Goal: Task Accomplishment & Management: Complete application form

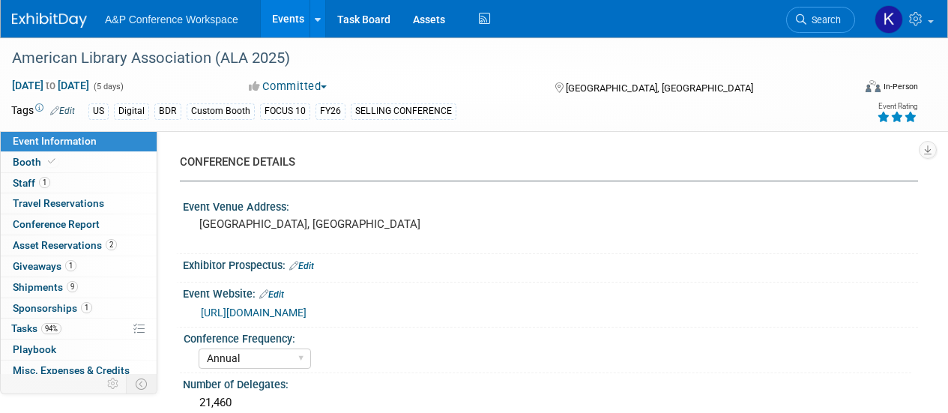
select select "Annual"
select select "Level 1"
select select "In-Person Booth"
select select "Libraries"
select select "Bloomsbury Digital Resources"
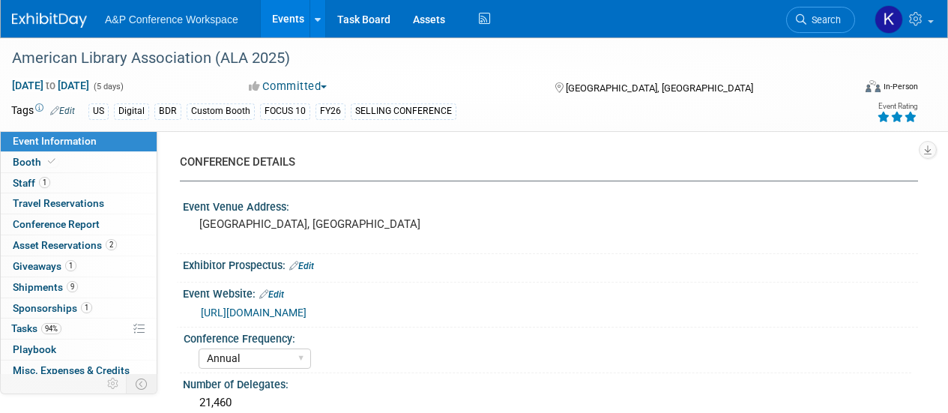
select select "[PERSON_NAME]"
select select "BDR Product Awareness and Trial Generation​"
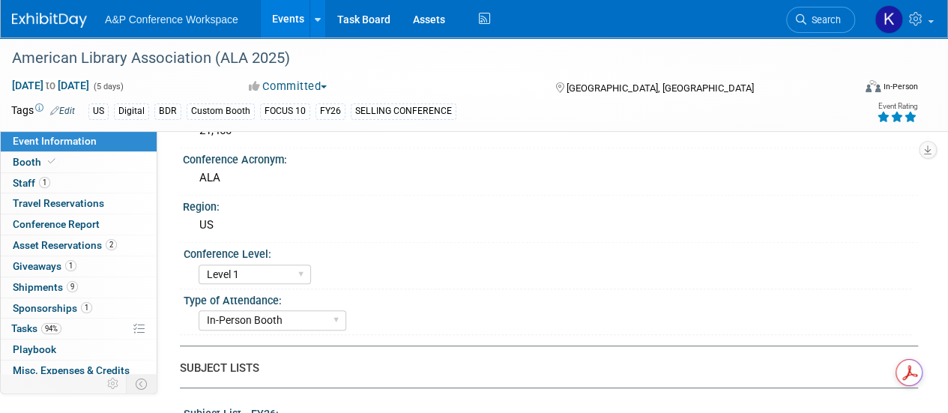
scroll to position [300, 0]
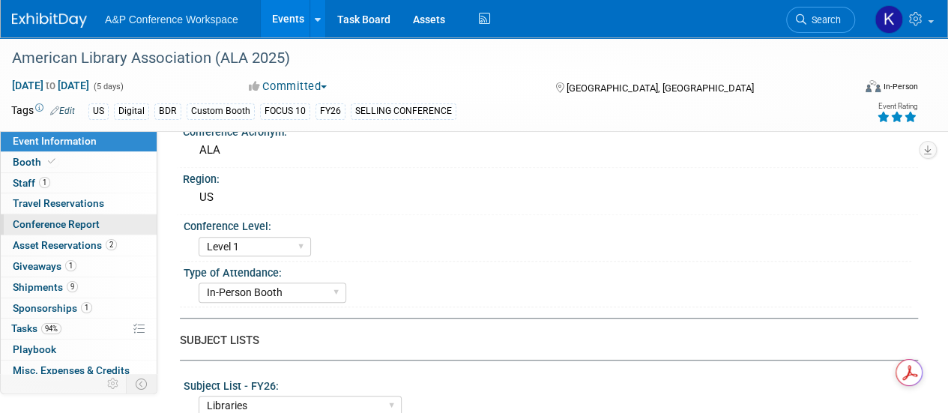
click at [75, 215] on link "Conference Report" at bounding box center [79, 224] width 156 height 20
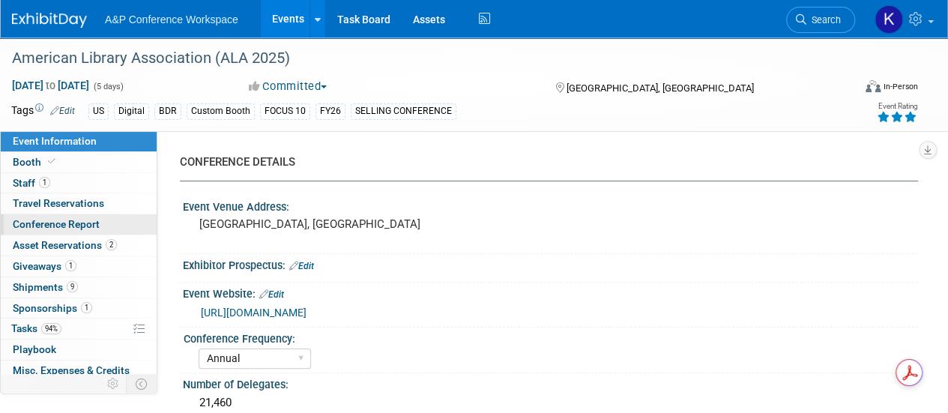
select select "YES"
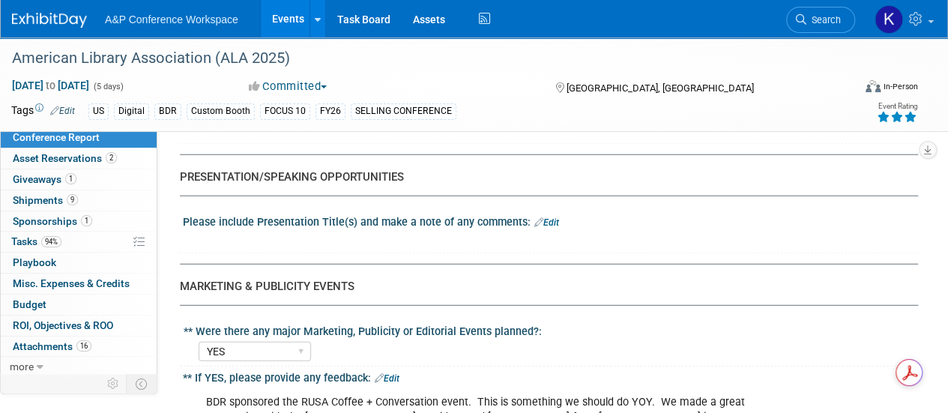
scroll to position [1949, 0]
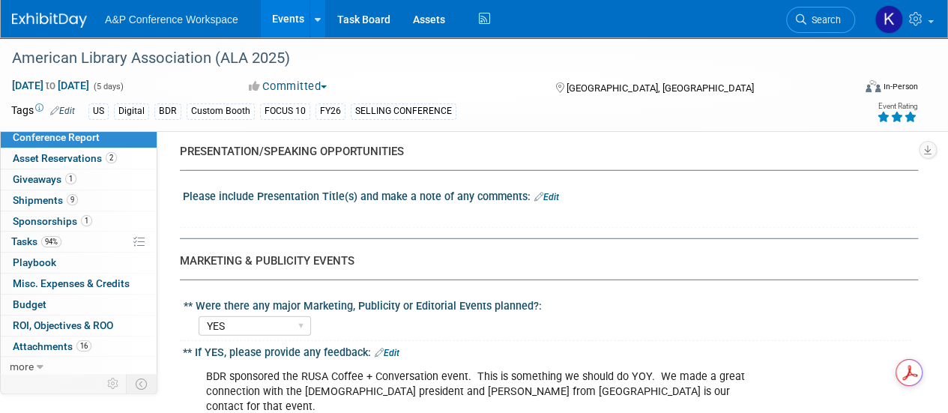
click at [576, 295] on div "** Were there any major Marketing, Publicity or Editorial Events planned?:" at bounding box center [548, 304] width 728 height 19
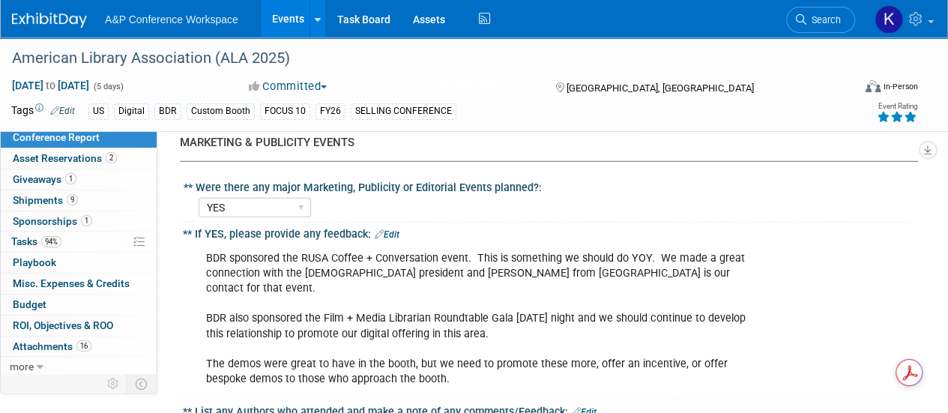
scroll to position [2099, 0]
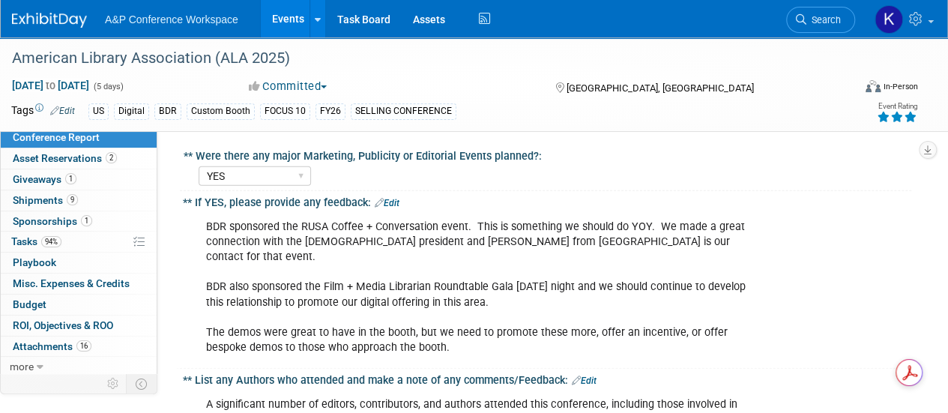
click at [400, 280] on div "BDR sponsored the RUSA Coffee + Conversation event. This is something we should…" at bounding box center [484, 287] width 577 height 151
click at [393, 198] on link "Edit" at bounding box center [387, 203] width 25 height 10
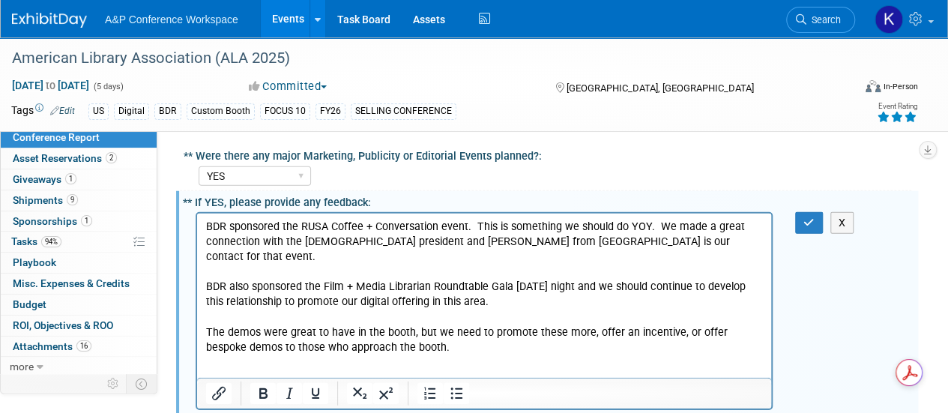
scroll to position [0, 0]
click at [421, 334] on p "BDR sponsored the RUSA Coffee + Conversation event. This is something we should…" at bounding box center [484, 288] width 557 height 136
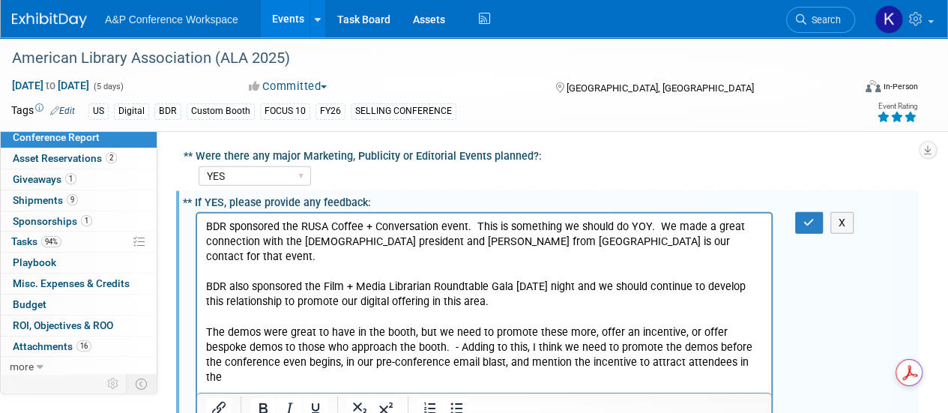
click at [610, 344] on p "BDR sponsored the RUSA Coffee + Conversation event. This is something we should…" at bounding box center [484, 303] width 557 height 166
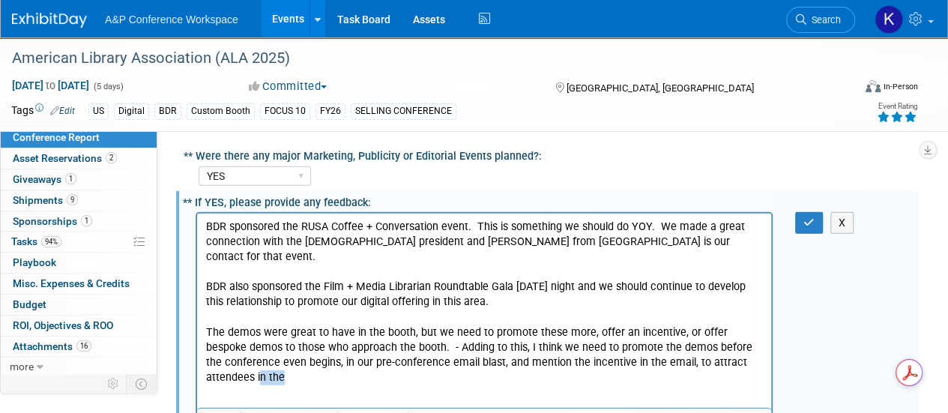
drag, startPoint x: 292, startPoint y: 361, endPoint x: 258, endPoint y: 361, distance: 34.5
click at [258, 361] on p "BDR sponsored the RUSA Coffee + Conversation event. This is something we should…" at bounding box center [484, 303] width 557 height 166
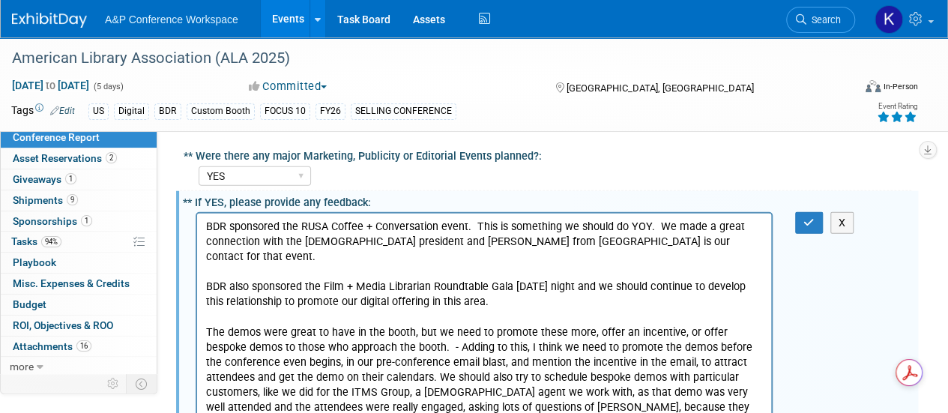
click at [331, 404] on p "BDR sponsored the RUSA Coffee + Conversation event. This is something we should…" at bounding box center [484, 325] width 557 height 211
click at [391, 404] on p "BDR sponsored the RUSA Coffee + Conversation event. This is something we should…" at bounding box center [484, 325] width 557 height 211
click at [541, 337] on p "BDR sponsored the RUSA Coffee + Conversation event. This is something we should…" at bounding box center [484, 325] width 557 height 211
click at [633, 330] on p "BDR sponsored the RUSA Coffee + Conversation event. This is something we should…" at bounding box center [484, 325] width 557 height 211
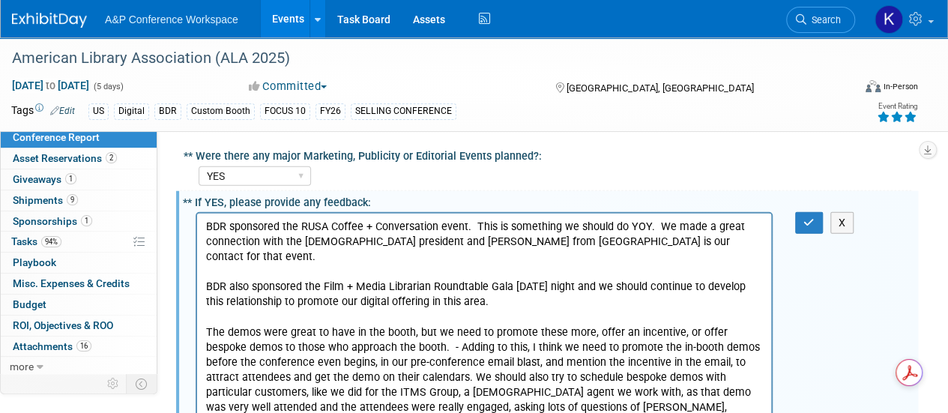
click at [370, 344] on p "BDR sponsored the RUSA Coffee + Conversation event. This is something we should…" at bounding box center [484, 325] width 557 height 211
click at [521, 352] on p "BDR sponsored the RUSA Coffee + Conversation event. This is something we should…" at bounding box center [484, 325] width 557 height 211
click at [477, 346] on p "BDR sponsored the RUSA Coffee + Conversation event. This is something we should…" at bounding box center [484, 325] width 557 height 211
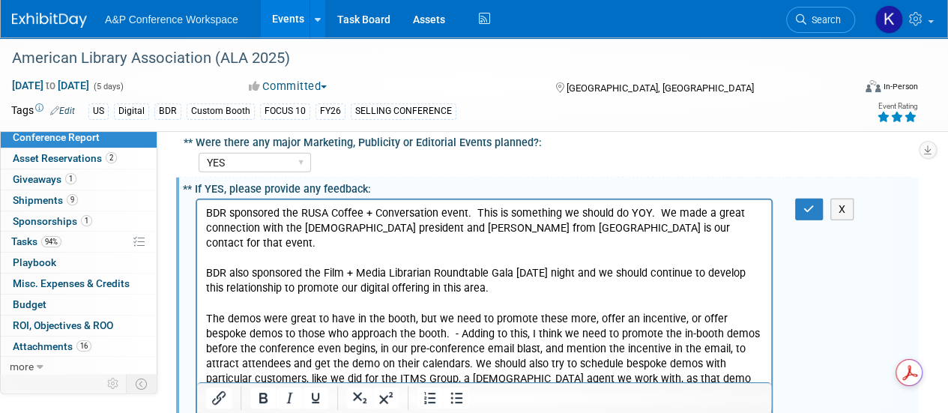
scroll to position [2099, 0]
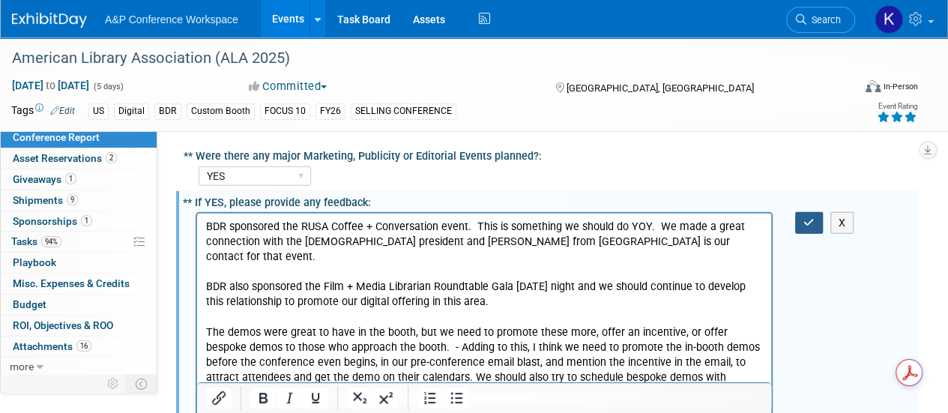
click at [810, 217] on icon "button" at bounding box center [808, 222] width 11 height 10
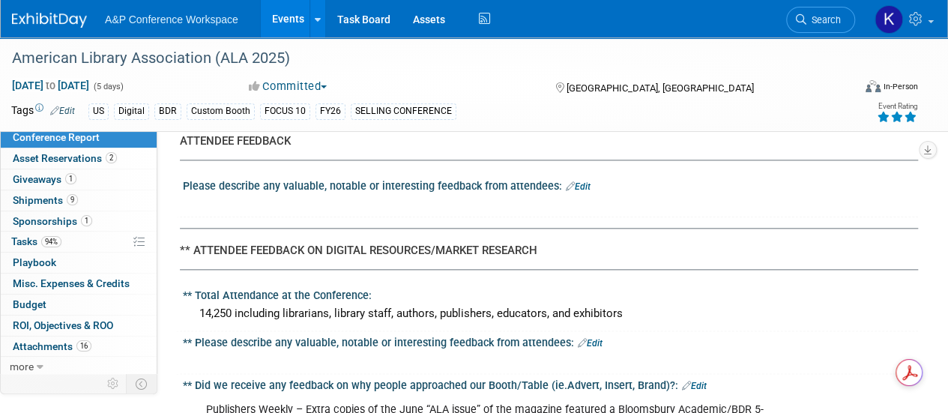
scroll to position [3572, 0]
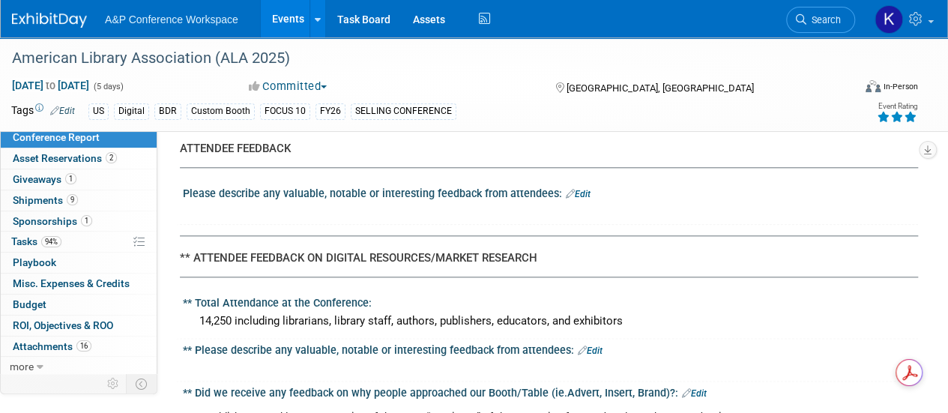
click at [585, 346] on link "Edit" at bounding box center [590, 351] width 25 height 10
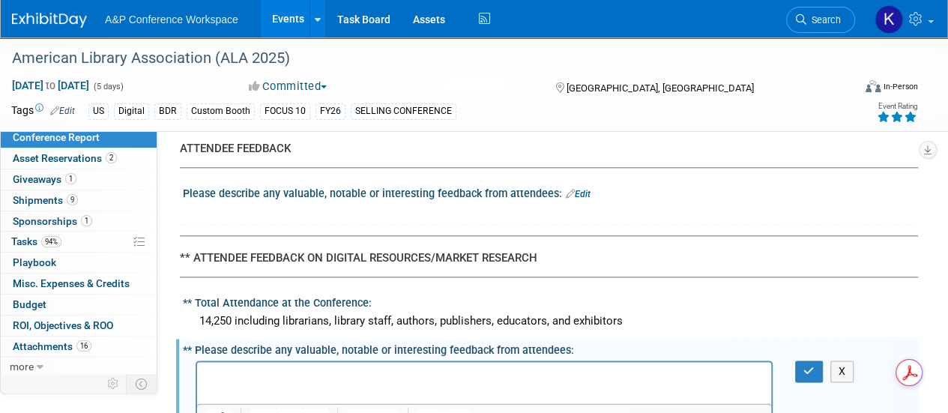
scroll to position [0, 0]
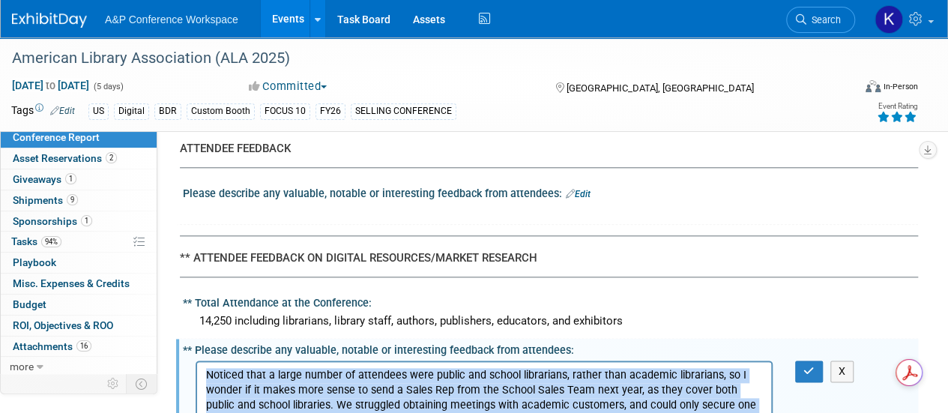
drag, startPoint x: 418, startPoint y: 420, endPoint x: 199, endPoint y: 371, distance: 224.4
click at [199, 371] on html "Noticed that a large number of attendees were public and school librarians, rat…" at bounding box center [484, 394] width 574 height 66
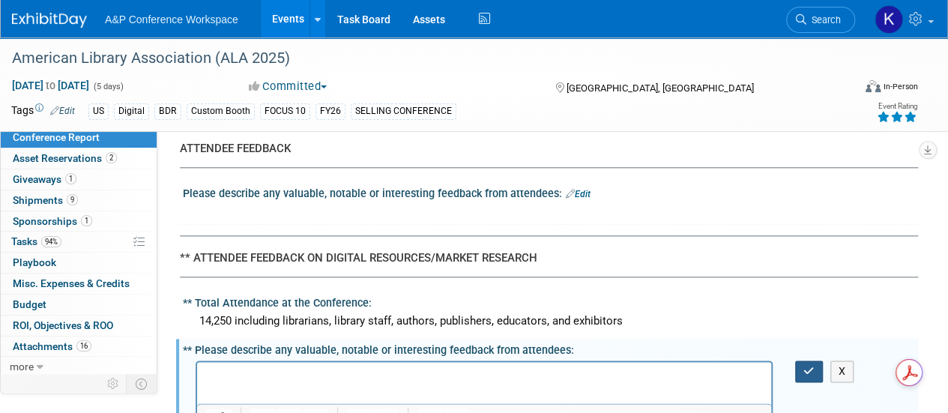
click at [806, 366] on icon "button" at bounding box center [808, 371] width 11 height 10
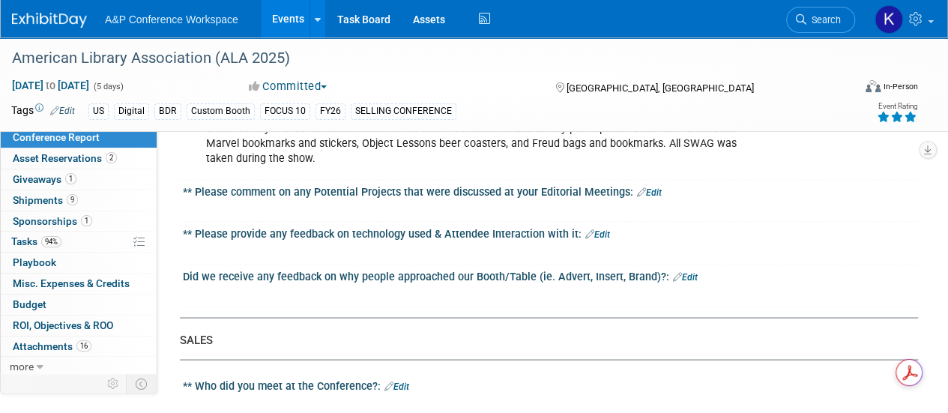
scroll to position [4172, 0]
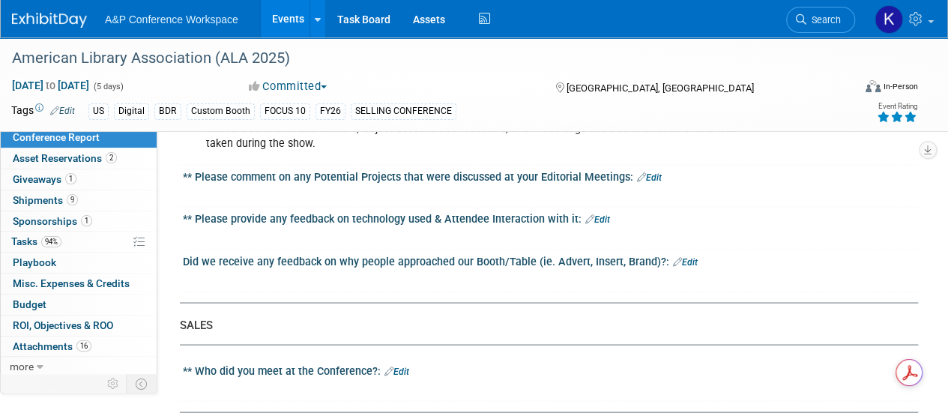
click at [408, 366] on link "Edit" at bounding box center [397, 371] width 25 height 10
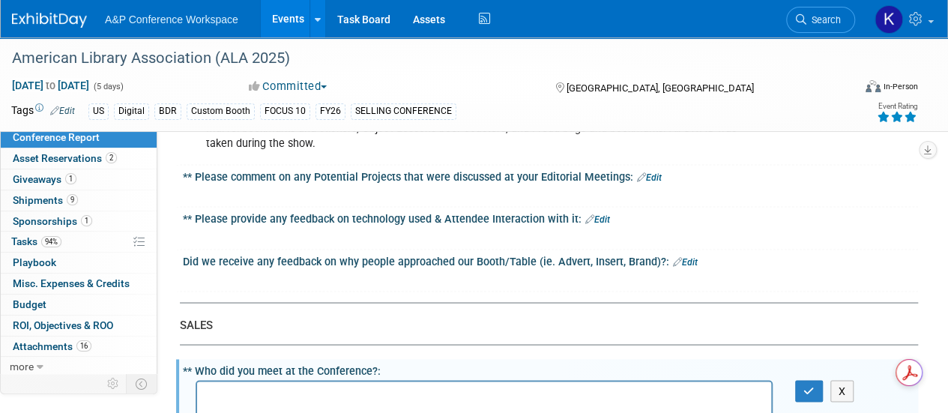
scroll to position [0, 0]
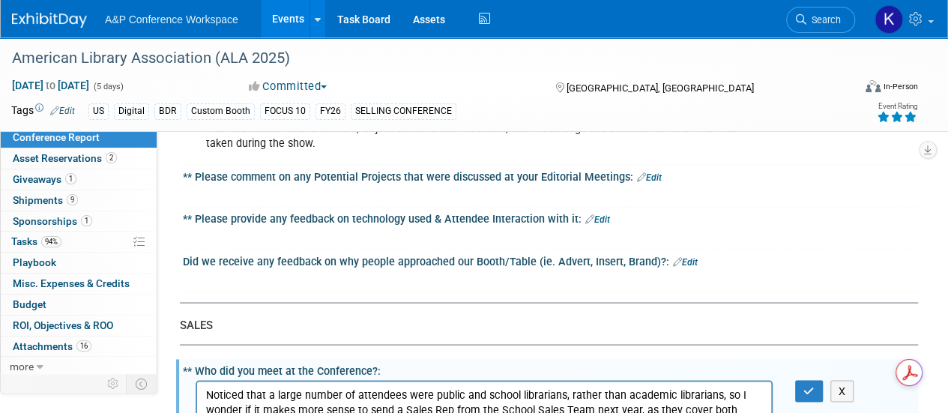
click at [448, 412] on p "Noticed that a large number of attendees were public and school librarians, rat…" at bounding box center [484, 418] width 557 height 60
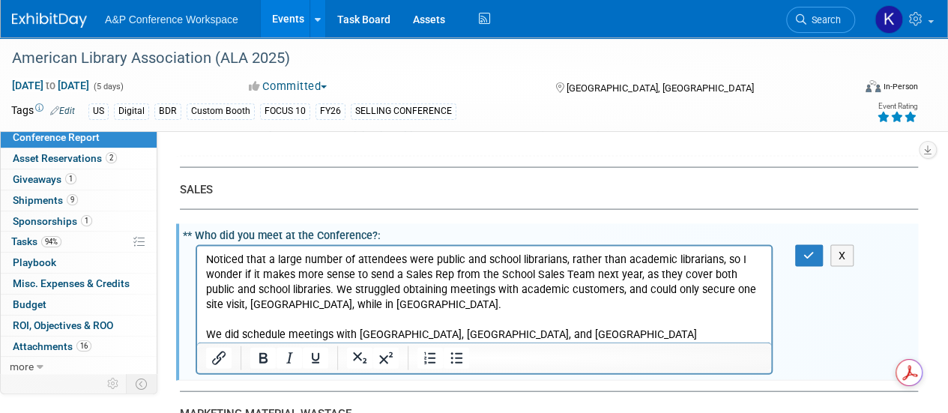
scroll to position [4322, 0]
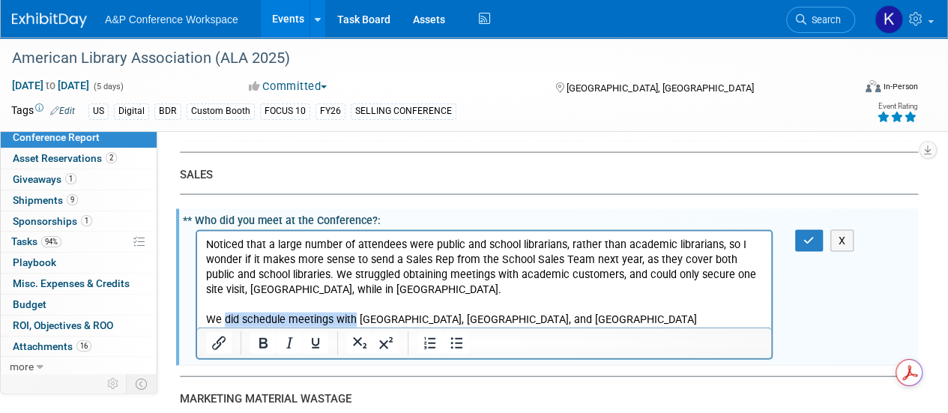
drag, startPoint x: 352, startPoint y: 318, endPoint x: 223, endPoint y: 322, distance: 129.0
click at [223, 322] on p "We did schedule meetings with [GEOGRAPHIC_DATA], [GEOGRAPHIC_DATA], and [GEOGRA…" at bounding box center [484, 328] width 557 height 30
click at [702, 323] on p "We had three academic library meetings: [GEOGRAPHIC_DATA], [GEOGRAPHIC_DATA], a…" at bounding box center [484, 328] width 557 height 30
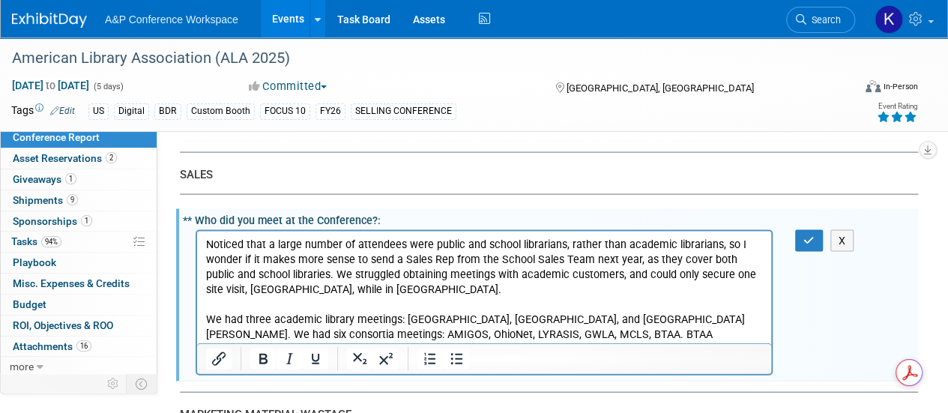
scroll to position [0, 0]
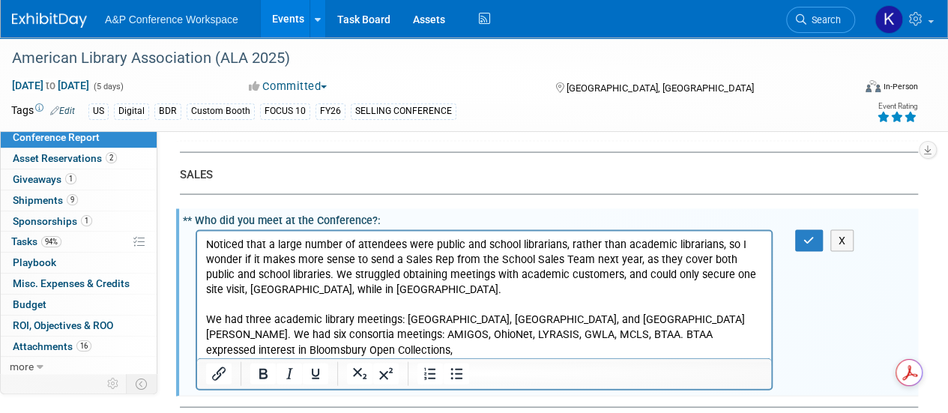
click at [672, 319] on p "We had three academic library meetings: [GEOGRAPHIC_DATA], [GEOGRAPHIC_DATA], a…" at bounding box center [484, 335] width 557 height 45
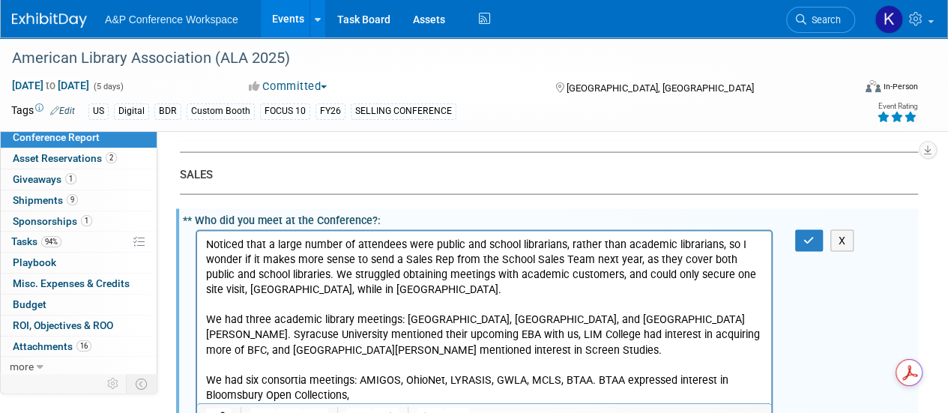
click at [375, 391] on p "We had six consortia meetings: AMIGOS, OhioNet, LYRASIS, GWLA, MCLS, BTAA. BTAA…" at bounding box center [484, 388] width 557 height 30
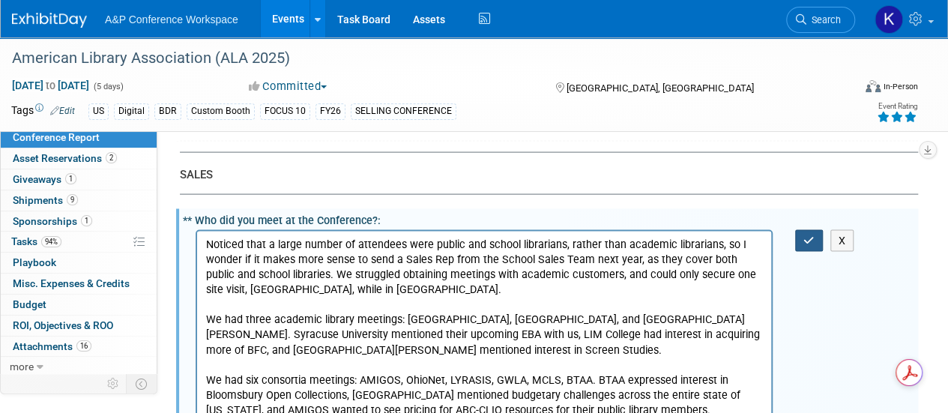
click at [816, 230] on button "button" at bounding box center [809, 241] width 28 height 22
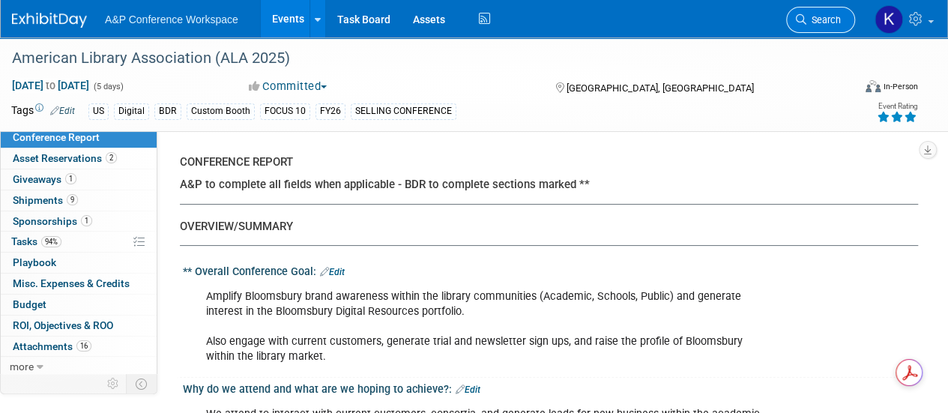
click at [813, 23] on span "Search" at bounding box center [823, 19] width 34 height 11
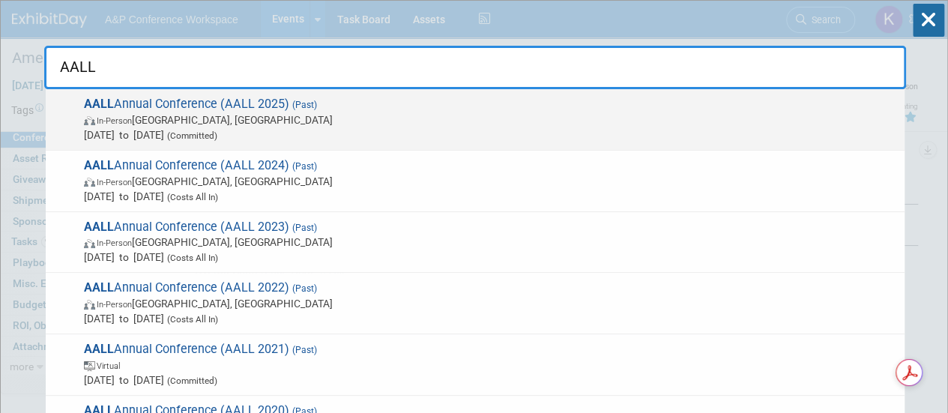
type input "AALL"
click at [194, 103] on span "AALL Annual Conference (AALL 2025) (Past) In-Person [GEOGRAPHIC_DATA], [GEOGRAP…" at bounding box center [488, 120] width 818 height 46
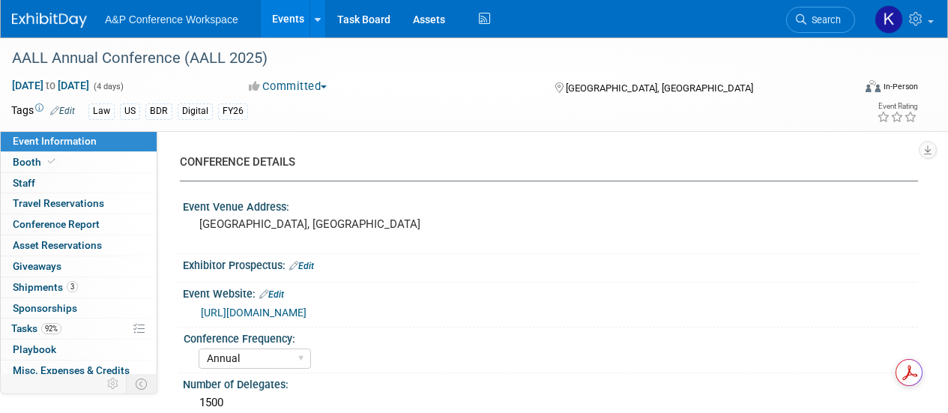
select select "Annual"
select select "Level 2"
select select "In-Person Booth"
select select "Libraries"
select select "Bloomsbury Digital Resources"
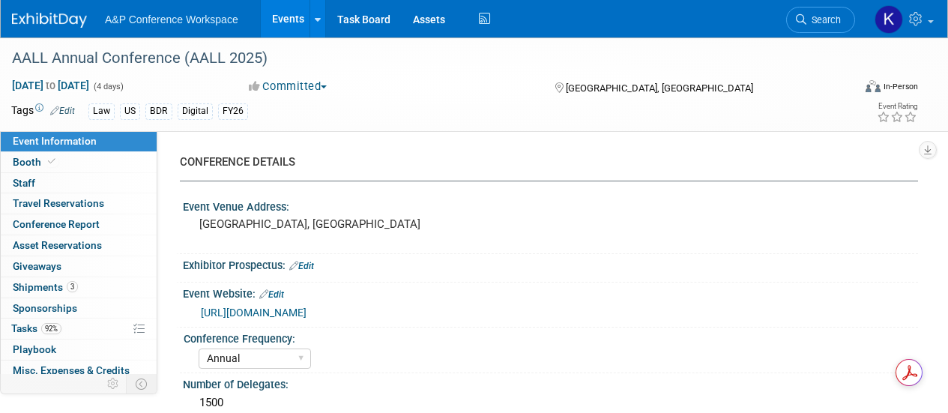
select select "[PERSON_NAME]"
select select "BDR Product Awareness and Trial Generation​"
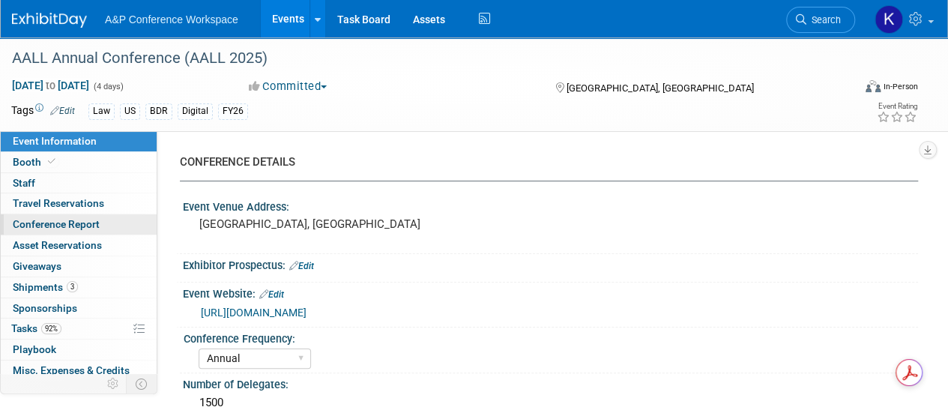
click at [76, 219] on span "Conference Report" at bounding box center [56, 224] width 87 height 12
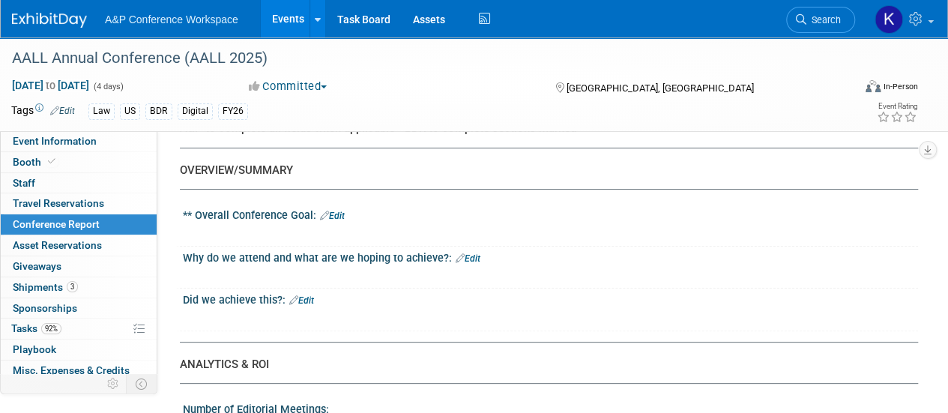
scroll to position [52, 0]
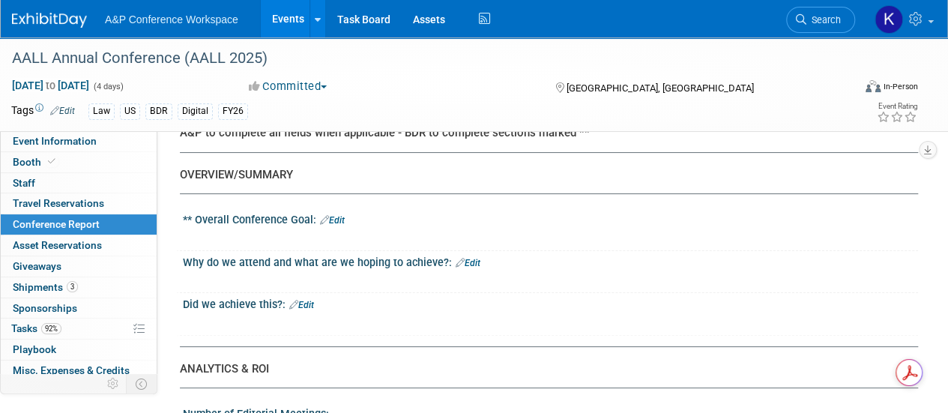
click at [337, 219] on link "Edit" at bounding box center [332, 220] width 25 height 10
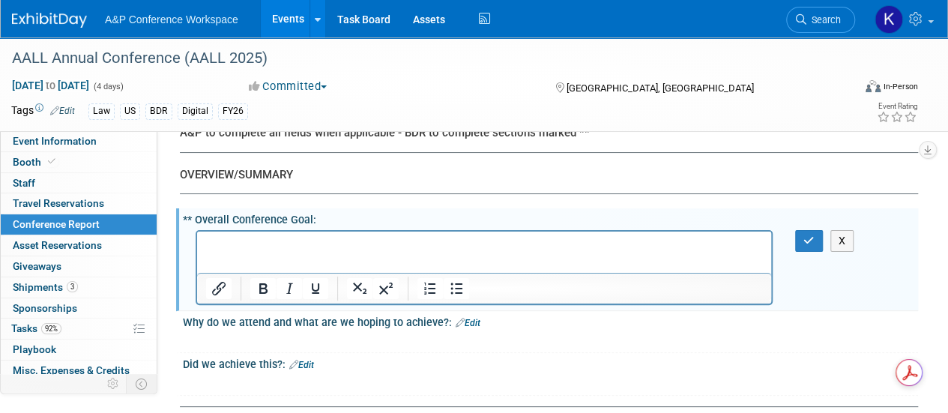
scroll to position [0, 0]
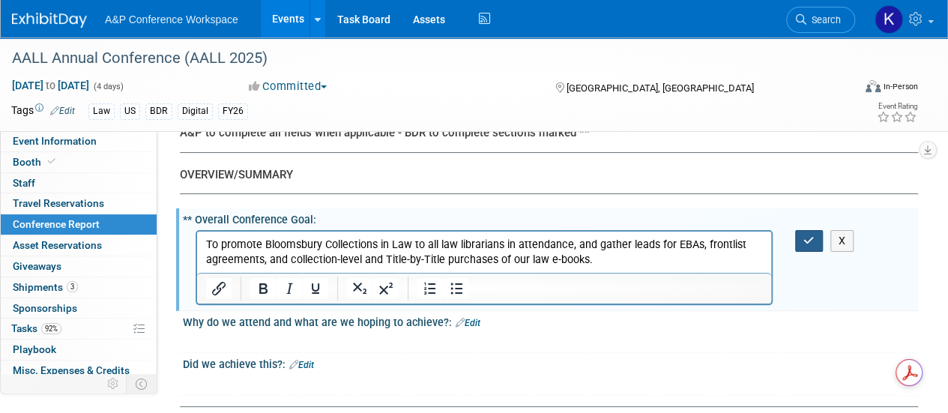
click at [815, 241] on button "button" at bounding box center [809, 241] width 28 height 22
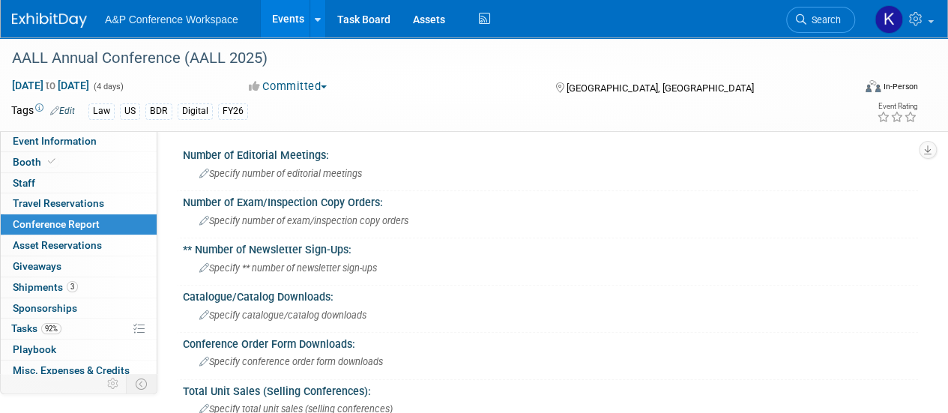
scroll to position [336, 0]
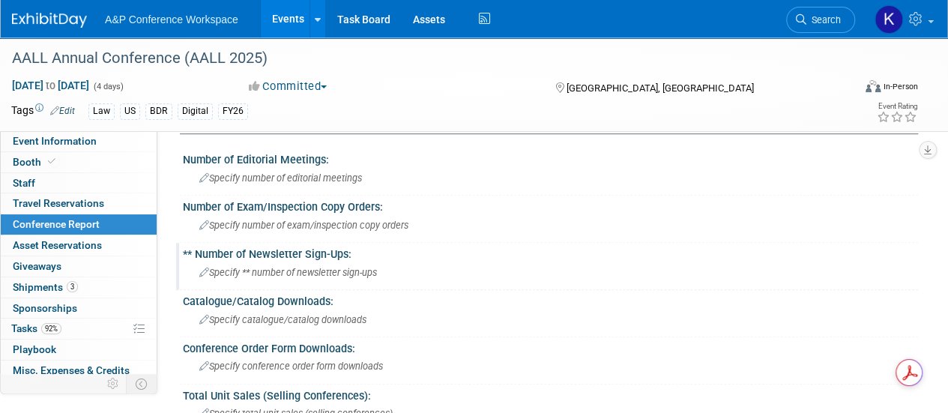
click at [329, 267] on span "Specify ** number of newsletter sign-ups" at bounding box center [288, 272] width 178 height 11
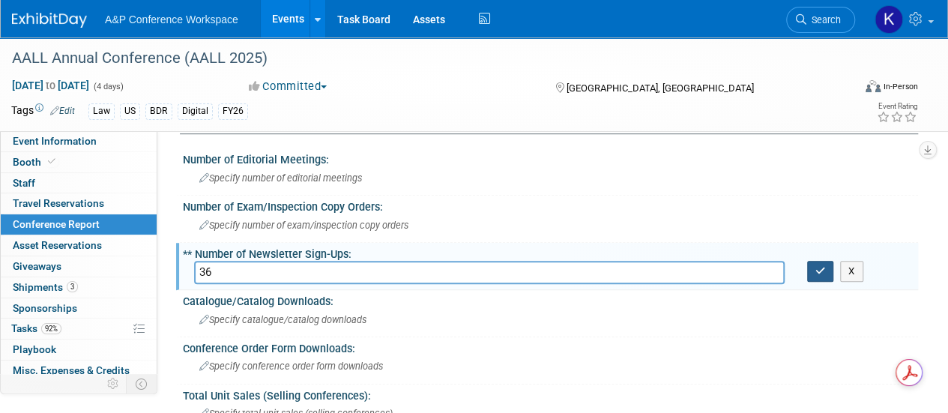
type input "36"
click at [820, 274] on button "button" at bounding box center [820, 271] width 27 height 21
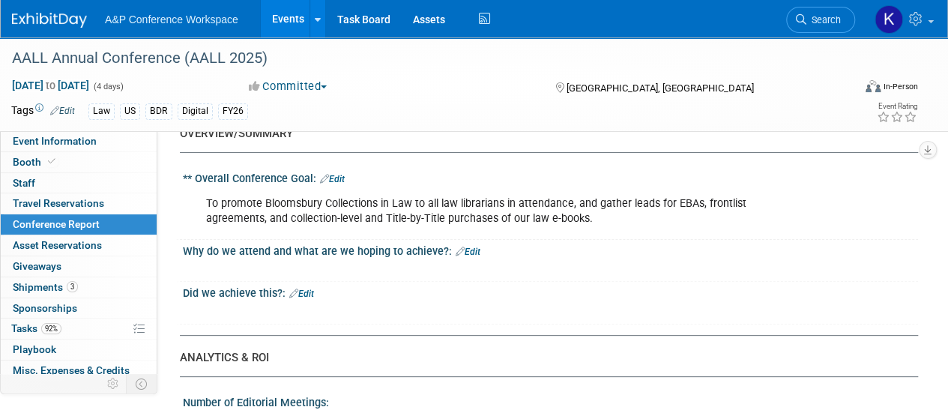
scroll to position [84, 0]
